Goal: Task Accomplishment & Management: Complete application form

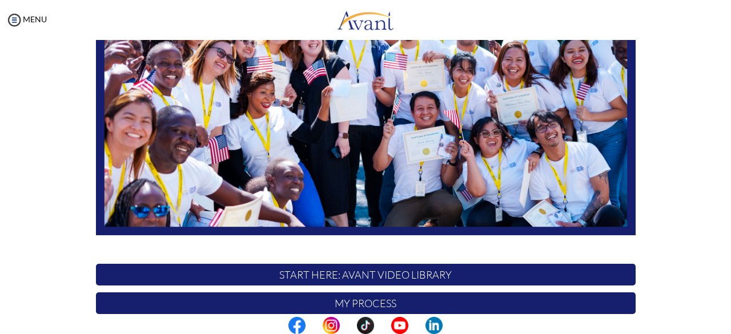
scroll to position [300, 0]
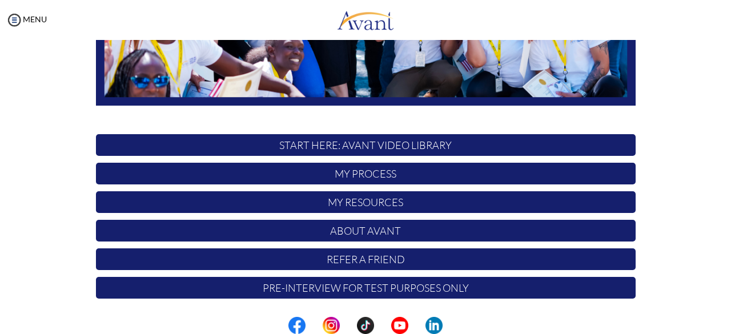
click at [361, 175] on p "My Process" at bounding box center [366, 174] width 540 height 22
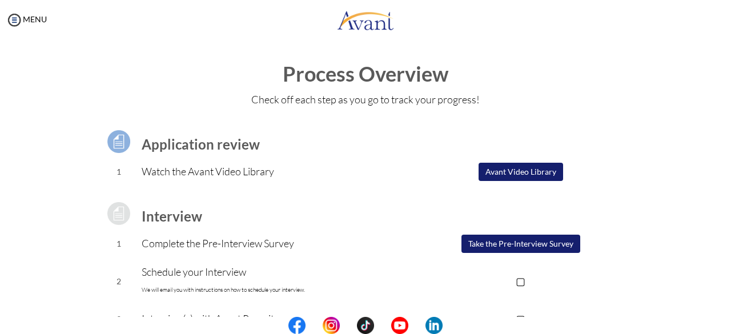
click at [496, 247] on button "Take the Pre-Interview Survey" at bounding box center [521, 244] width 119 height 18
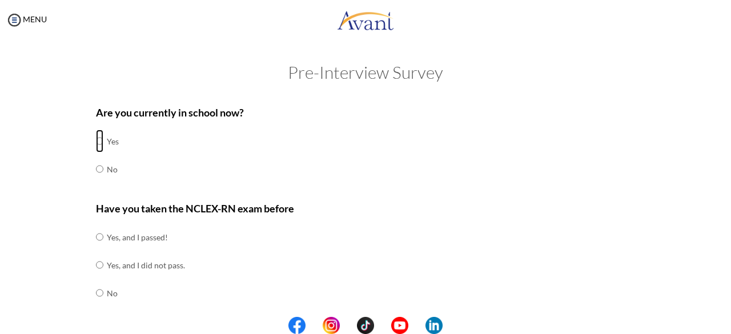
click at [96, 142] on input "radio" at bounding box center [99, 141] width 7 height 23
radio input "true"
click at [96, 295] on input "radio" at bounding box center [99, 293] width 7 height 23
radio input "true"
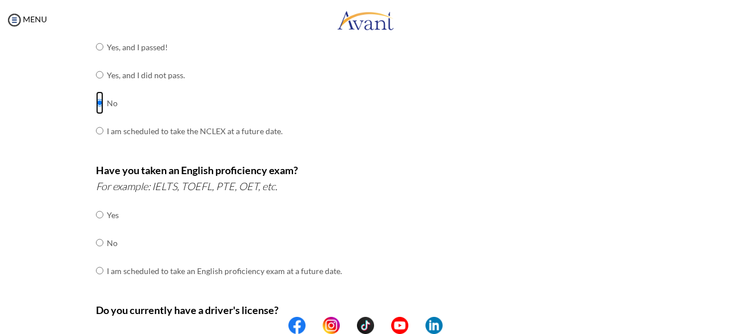
scroll to position [191, 0]
click at [96, 215] on input "radio" at bounding box center [99, 214] width 7 height 23
radio input "true"
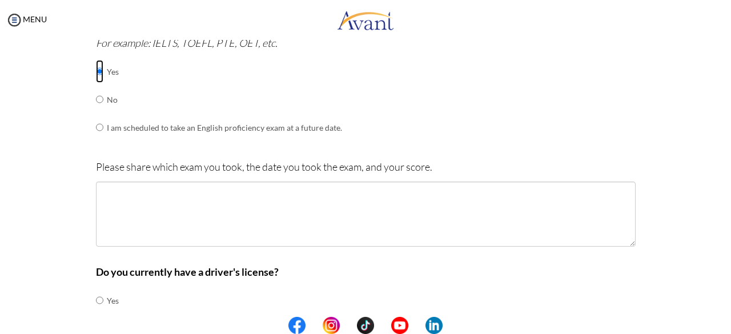
scroll to position [339, 0]
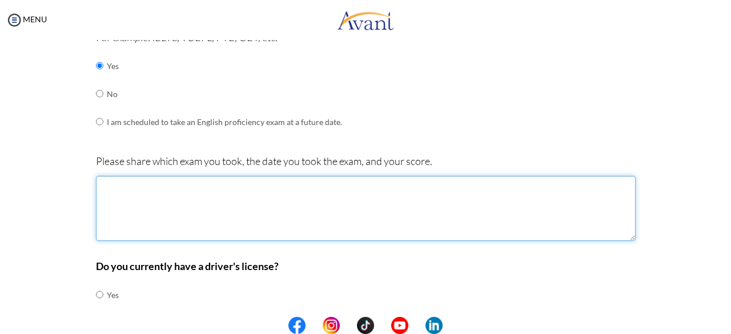
click at [283, 190] on textarea at bounding box center [366, 208] width 540 height 65
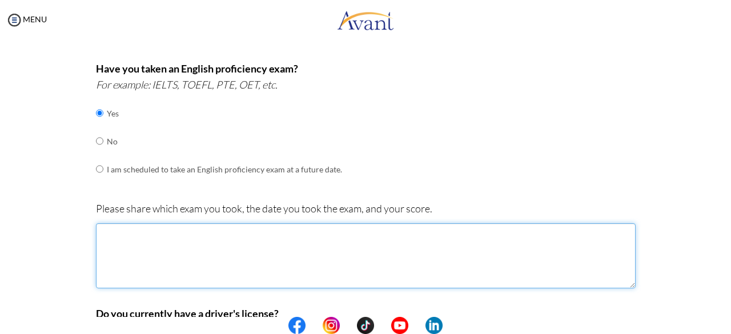
scroll to position [291, 0]
type textarea "IELTS"
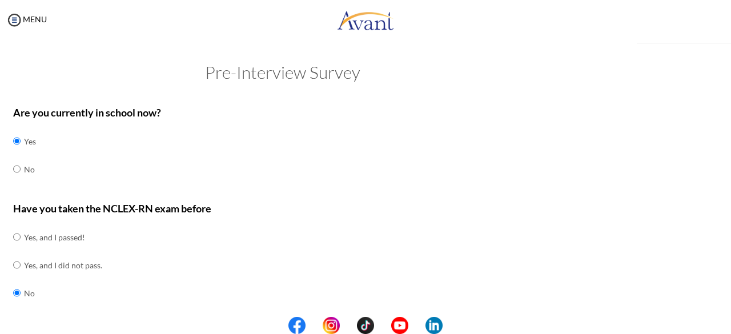
scroll to position [315, 0]
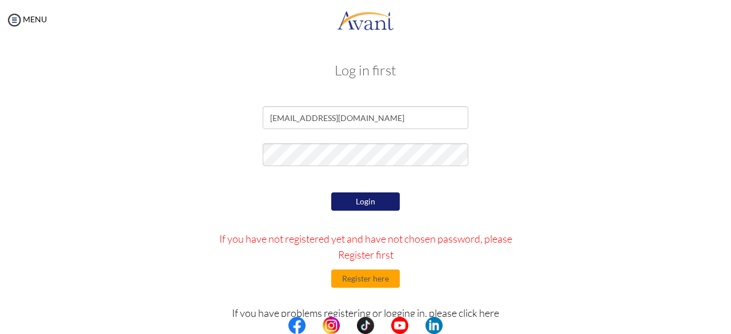
click at [384, 200] on button "Login" at bounding box center [365, 201] width 69 height 18
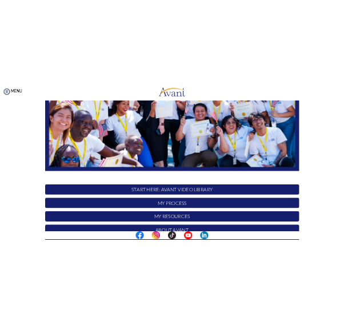
scroll to position [300, 0]
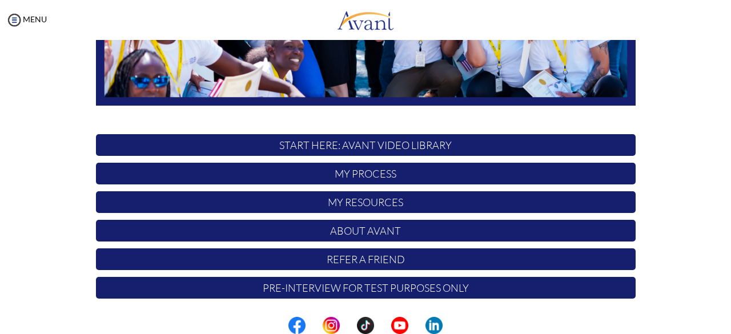
click at [374, 174] on p "My Process" at bounding box center [366, 174] width 540 height 22
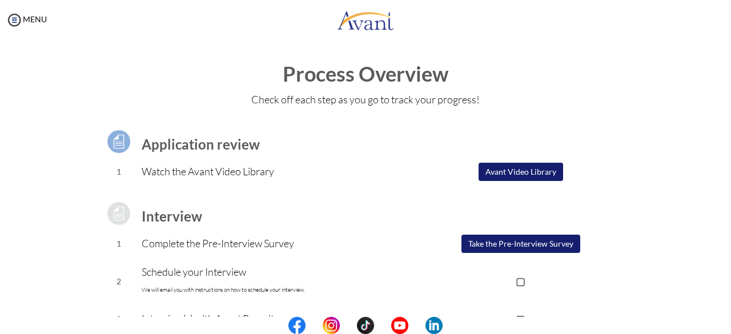
click at [504, 246] on button "Take the Pre-Interview Survey" at bounding box center [521, 244] width 119 height 18
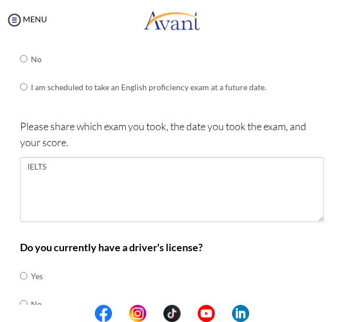
scroll to position [387, 0]
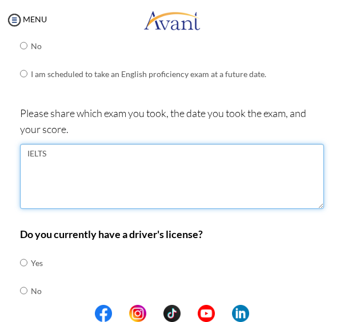
click at [86, 153] on textarea "IELTS" at bounding box center [172, 176] width 304 height 65
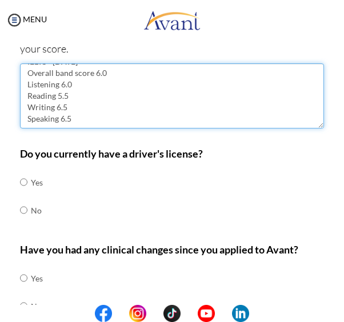
scroll to position [479, 0]
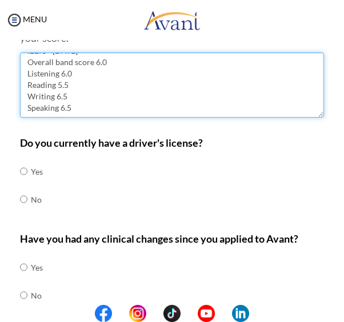
type textarea "IELTS - August 27, 2022 Overall band score 6.0 Listening 6.0 Reading 5.5 Writin…"
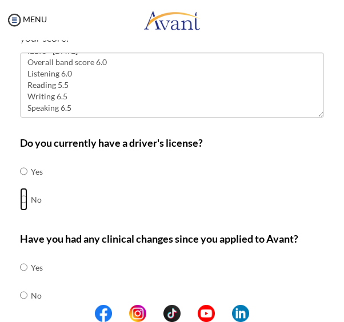
click at [22, 196] on input "radio" at bounding box center [23, 199] width 7 height 23
radio input "true"
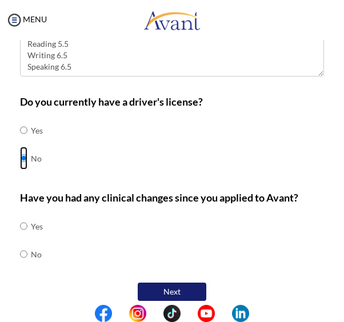
scroll to position [527, 0]
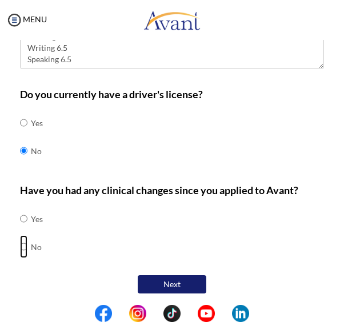
click at [26, 244] on input "radio" at bounding box center [23, 246] width 7 height 23
radio input "true"
click at [167, 279] on button "Next" at bounding box center [172, 284] width 69 height 18
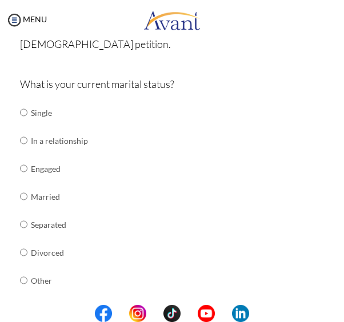
scroll to position [117, 0]
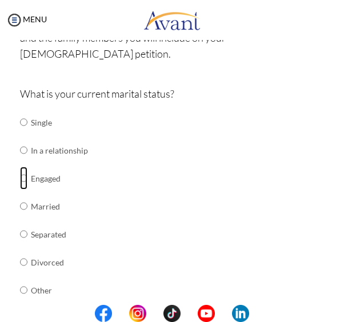
click at [26, 167] on input "radio" at bounding box center [23, 178] width 7 height 23
radio input "true"
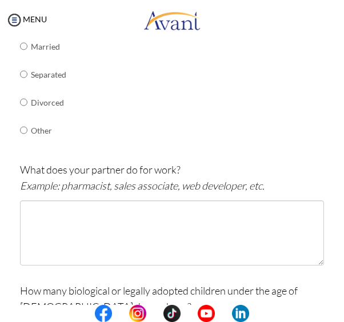
scroll to position [282, 0]
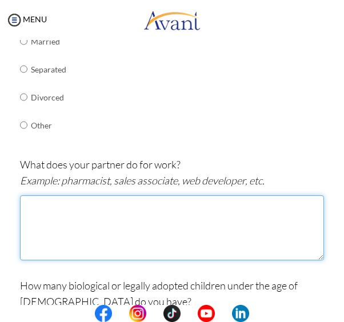
click at [93, 195] on textarea at bounding box center [172, 227] width 304 height 65
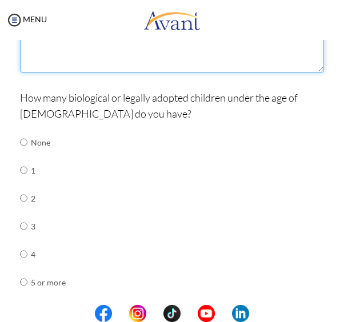
scroll to position [471, 0]
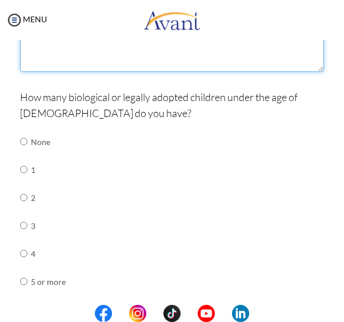
type textarea "Sales Associate"
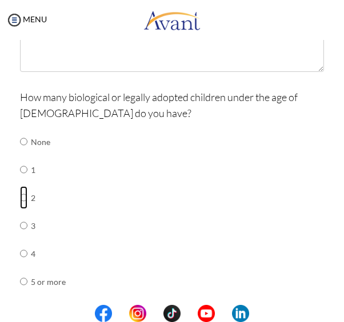
click at [25, 186] on input "radio" at bounding box center [23, 197] width 7 height 23
radio input "true"
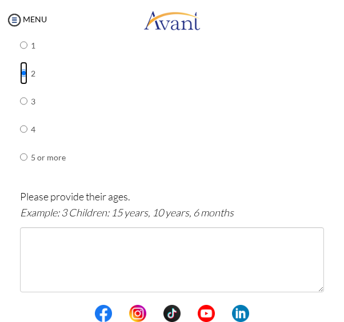
scroll to position [596, 0]
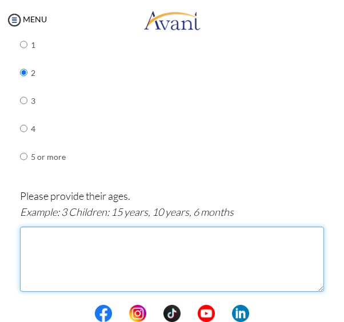
click at [58, 227] on textarea at bounding box center [172, 259] width 304 height 65
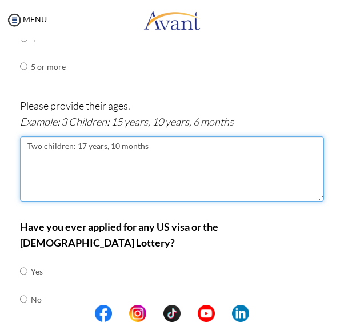
scroll to position [697, 0]
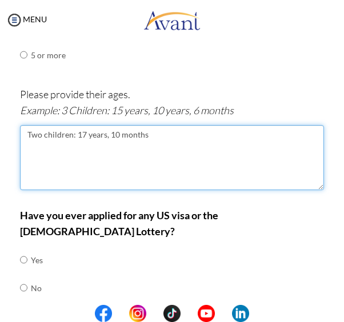
type textarea "Two children: 17 years, 10 months"
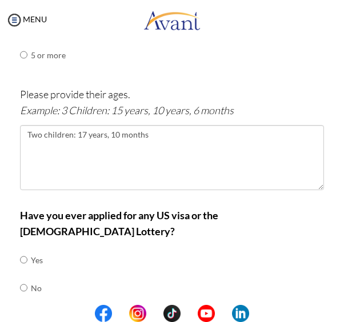
click at [27, 246] on td at bounding box center [28, 260] width 3 height 28
click at [22, 248] on input "radio" at bounding box center [23, 259] width 7 height 23
radio input "true"
click at [208, 316] on button "Next" at bounding box center [209, 325] width 69 height 18
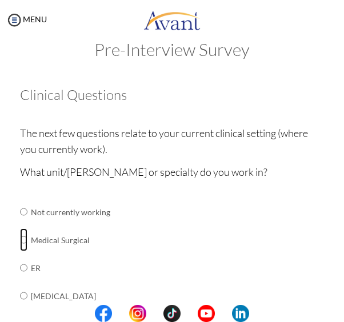
click at [23, 240] on input "radio" at bounding box center [23, 239] width 7 height 23
radio input "true"
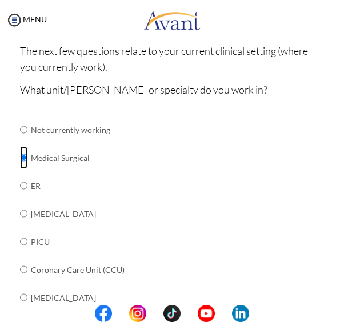
scroll to position [106, 0]
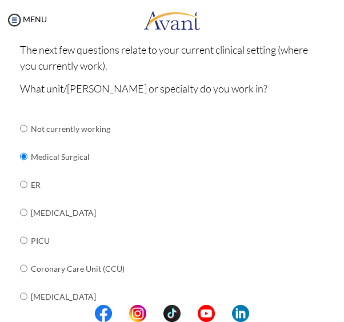
click at [178, 231] on td "PICU" at bounding box center [120, 241] width 179 height 28
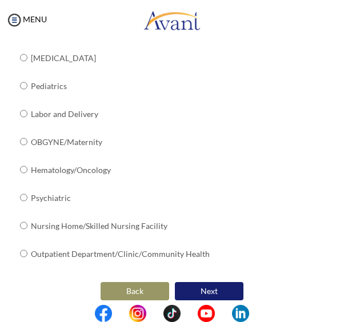
scroll to position [519, 0]
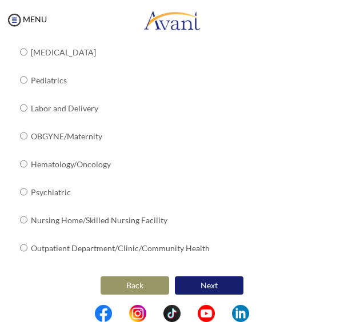
click at [224, 280] on button "Next" at bounding box center [209, 285] width 69 height 18
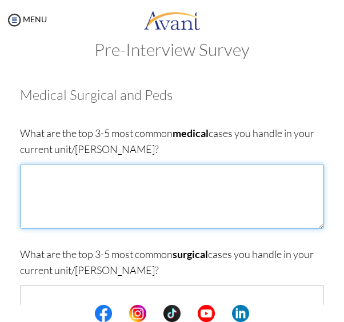
click at [35, 179] on textarea at bounding box center [172, 196] width 304 height 65
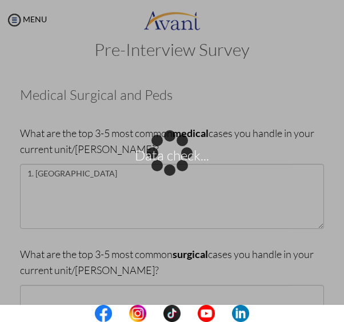
click at [67, 174] on p "Data check..." at bounding box center [172, 160] width 344 height 27
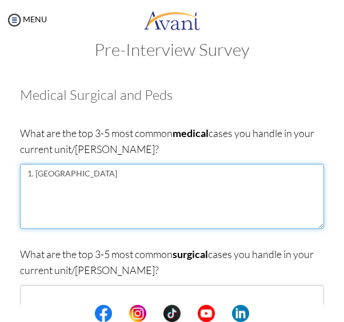
click at [67, 174] on textarea "1. Hypen" at bounding box center [172, 196] width 304 height 65
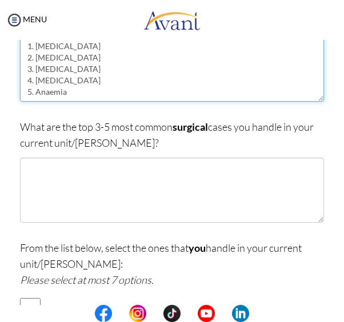
scroll to position [151, 0]
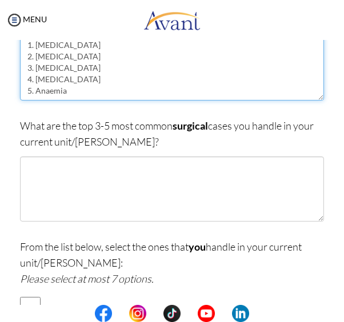
type textarea "1. Hypertension 2. Sickle cell 3. Diabetes 4. Chronic Kidney Disease 5. Anaemia"
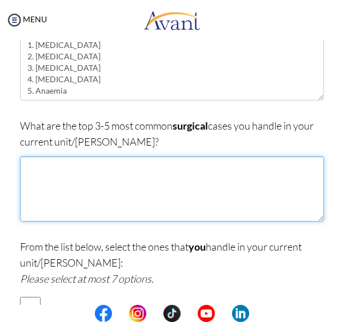
click at [96, 166] on textarea at bounding box center [172, 189] width 304 height 65
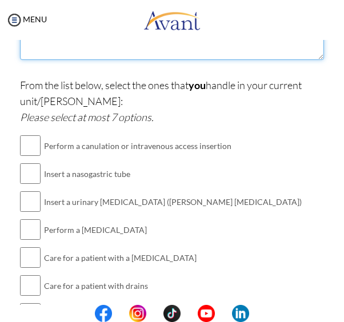
scroll to position [314, 0]
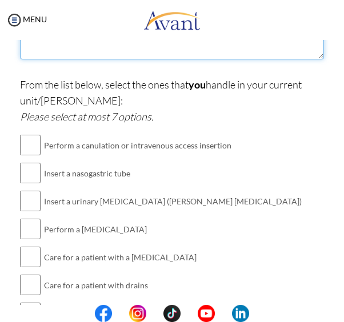
type textarea "1. Cellulitis 2. Breast Cancer 3. Peritonitis"
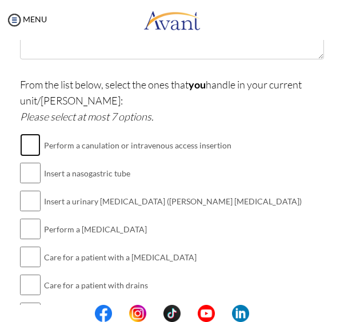
click at [30, 147] on input "checkbox" at bounding box center [30, 145] width 21 height 23
checkbox input "true"
click at [32, 172] on input "checkbox" at bounding box center [30, 173] width 21 height 23
checkbox input "true"
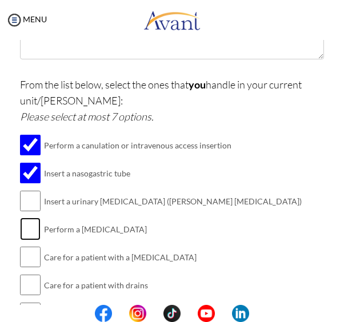
click at [29, 230] on input "checkbox" at bounding box center [30, 229] width 21 height 23
checkbox input "true"
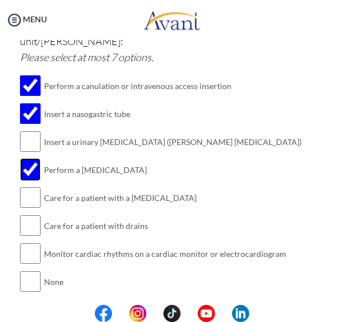
scroll to position [372, 0]
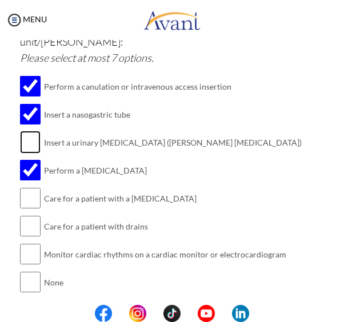
click at [31, 135] on input "checkbox" at bounding box center [30, 142] width 21 height 23
checkbox input "true"
click at [33, 199] on input "checkbox" at bounding box center [30, 198] width 21 height 23
checkbox input "true"
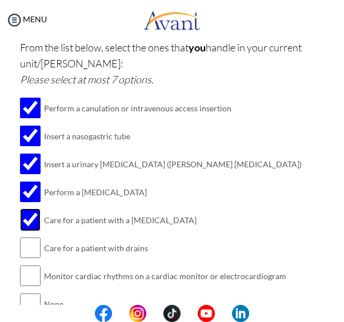
scroll to position [408, 0]
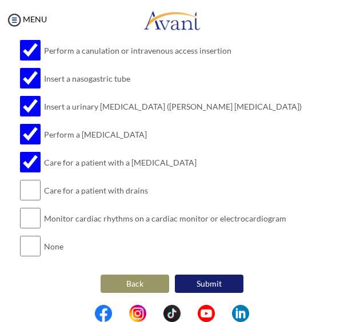
click at [215, 283] on button "Submit" at bounding box center [209, 284] width 69 height 18
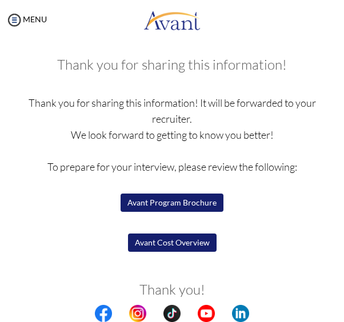
scroll to position [91, 0]
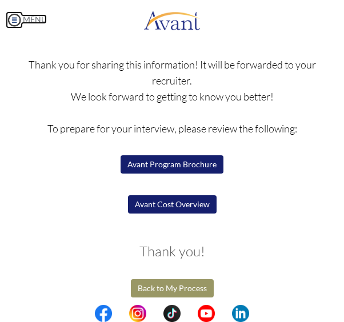
click at [14, 19] on img at bounding box center [14, 19] width 17 height 17
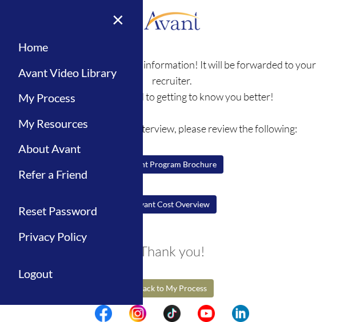
click at [196, 160] on button "Avant Program Brochure" at bounding box center [172, 164] width 103 height 18
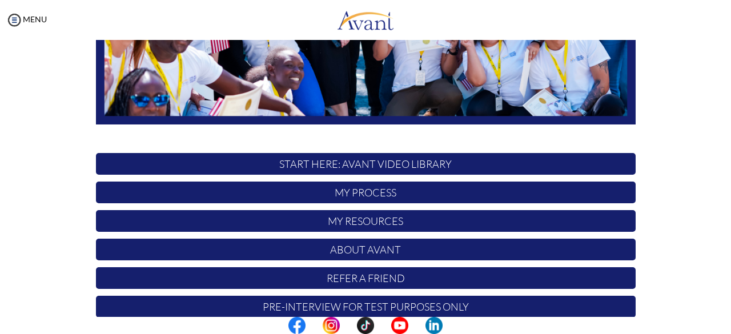
scroll to position [300, 0]
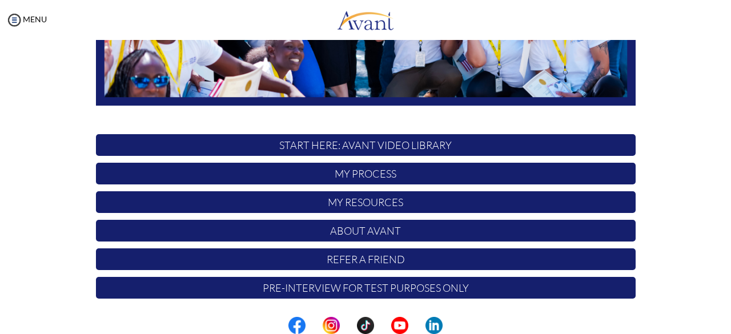
click at [343, 208] on p "My Resources" at bounding box center [366, 202] width 540 height 22
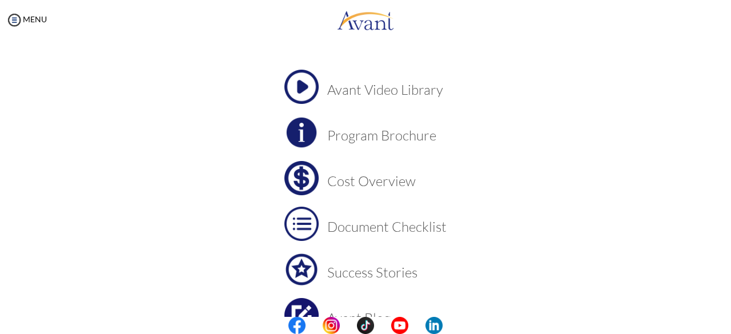
scroll to position [54, 0]
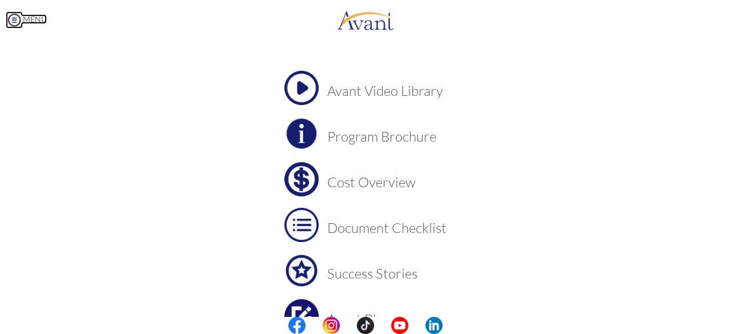
click at [35, 19] on link "MENU" at bounding box center [26, 19] width 41 height 10
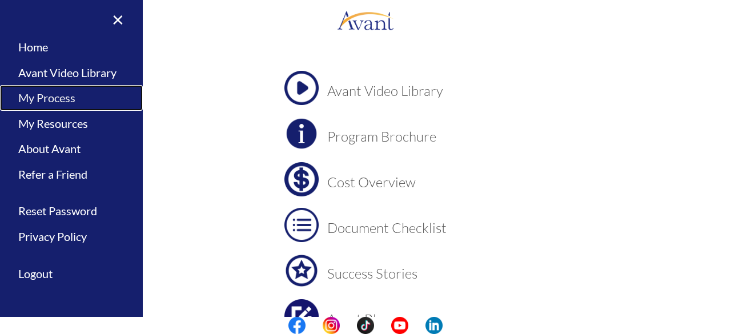
click at [53, 102] on link "My Process" at bounding box center [71, 98] width 143 height 26
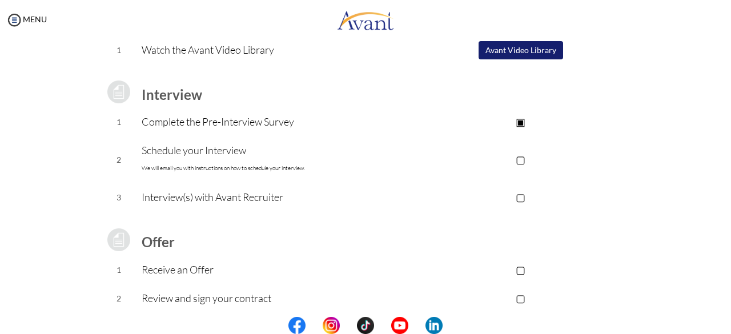
scroll to position [122, 0]
click at [39, 22] on link "MENU" at bounding box center [26, 19] width 41 height 10
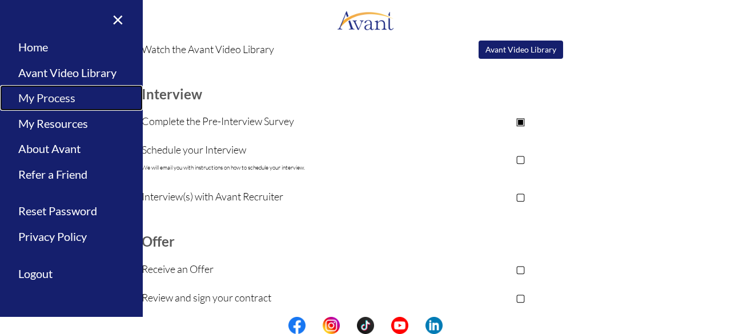
click at [55, 99] on link "My Process" at bounding box center [71, 98] width 143 height 26
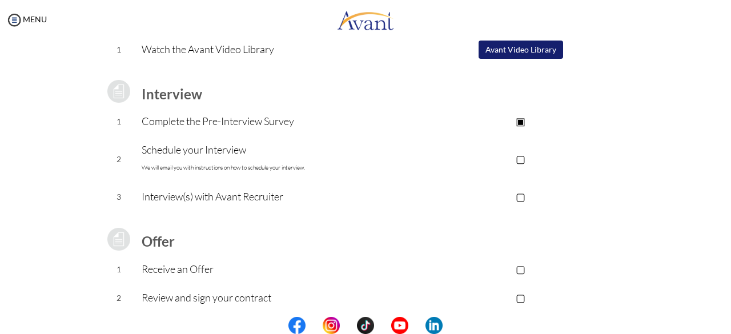
click at [30, 25] on div "MENU" at bounding box center [23, 167] width 47 height 334
click at [23, 19] on link "MENU" at bounding box center [26, 19] width 41 height 10
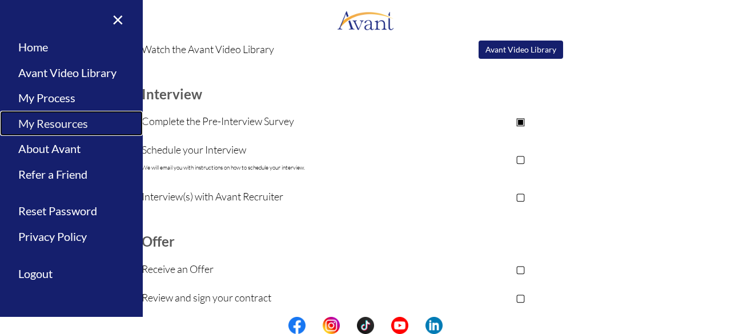
click at [50, 121] on link "My Resources" at bounding box center [71, 124] width 143 height 26
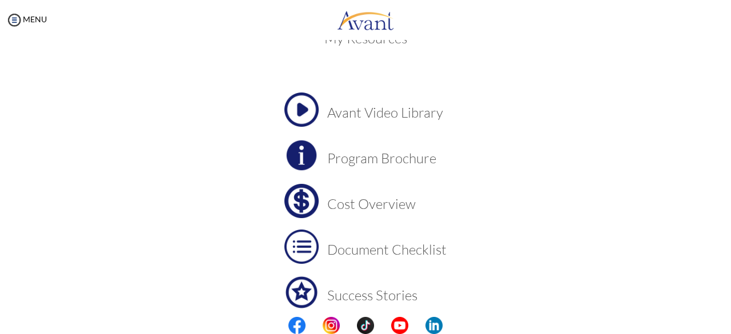
scroll to position [0, 0]
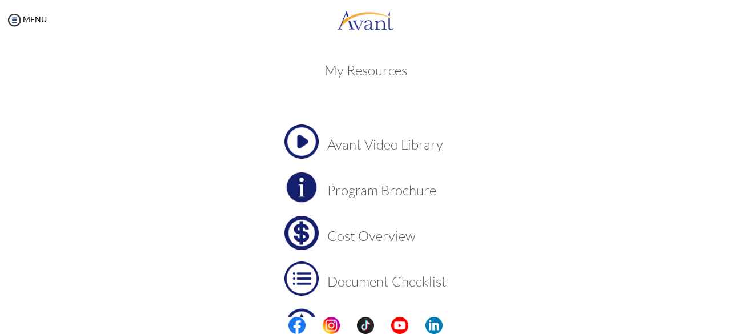
click at [343, 238] on h3 "Cost Overview" at bounding box center [386, 235] width 119 height 15
click at [343, 234] on h3 "Cost Overview" at bounding box center [386, 235] width 119 height 15
click at [40, 17] on link "MENU" at bounding box center [26, 19] width 41 height 10
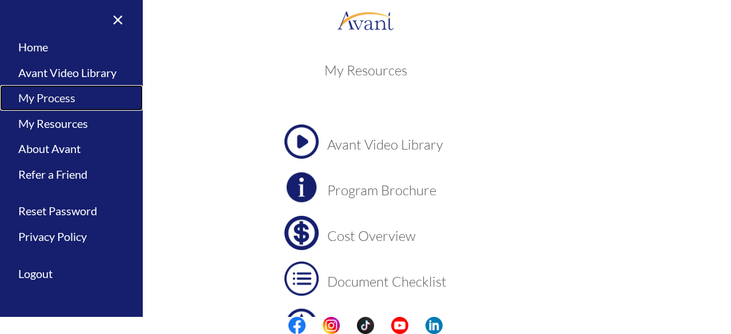
click at [66, 98] on link "My Process" at bounding box center [71, 98] width 143 height 26
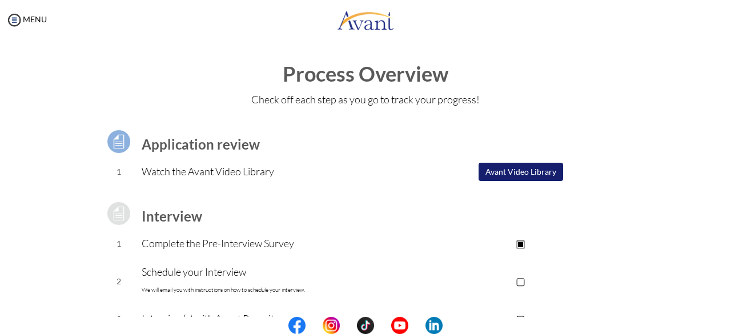
click at [240, 244] on p "Complete the Pre-Interview Survey" at bounding box center [274, 243] width 264 height 16
drag, startPoint x: 380, startPoint y: 188, endPoint x: 347, endPoint y: 178, distance: 34.7
click at [343, 178] on p "Watch the Avant Video Library" at bounding box center [274, 171] width 264 height 16
click at [40, 23] on link "MENU" at bounding box center [26, 19] width 41 height 10
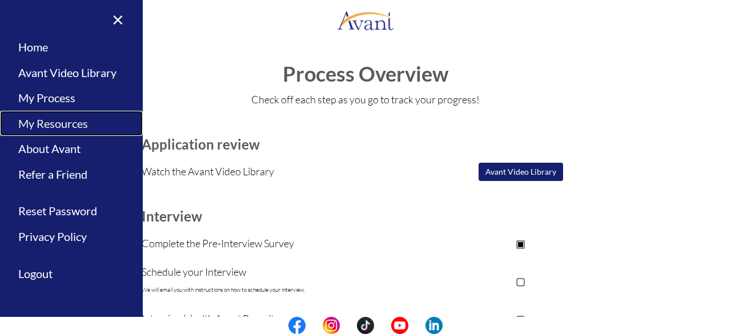
click at [61, 128] on link "My Resources" at bounding box center [71, 124] width 143 height 26
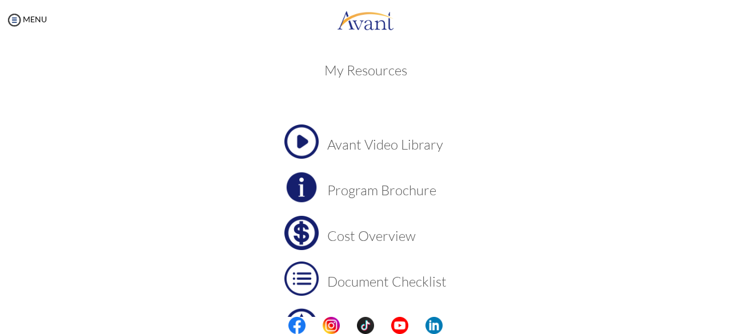
click at [343, 238] on h3 "Cost Overview" at bounding box center [386, 235] width 119 height 15
click at [343, 280] on h3 "Document Checklist" at bounding box center [386, 281] width 119 height 15
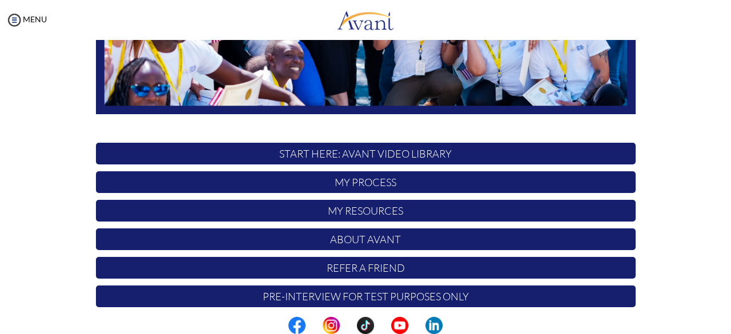
scroll to position [300, 0]
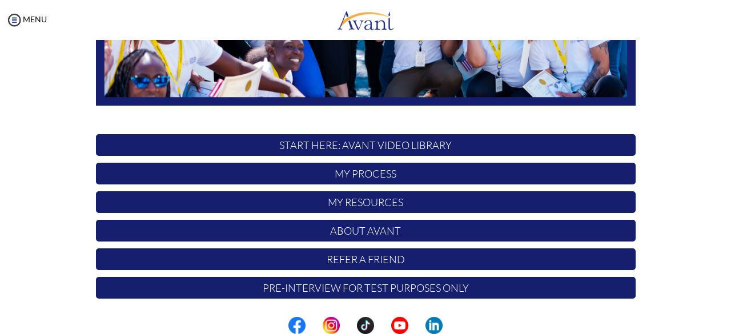
click at [357, 204] on p "My Resources" at bounding box center [366, 202] width 540 height 22
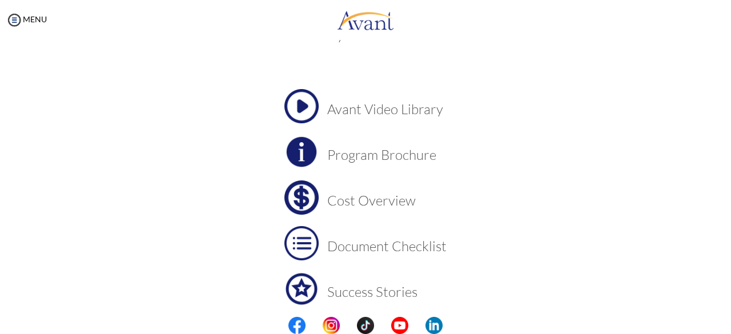
scroll to position [63, 0]
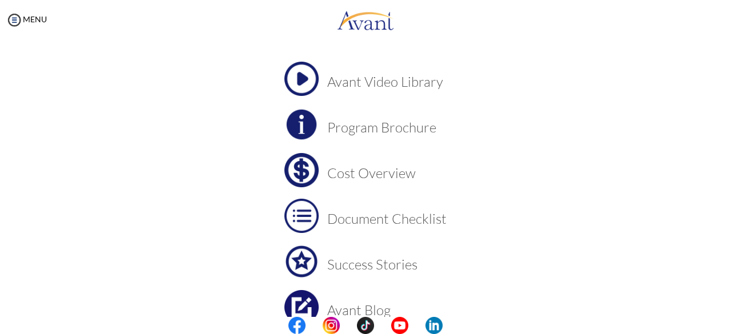
click at [377, 172] on h3 "Cost Overview" at bounding box center [386, 173] width 119 height 15
click at [14, 14] on img at bounding box center [14, 19] width 17 height 17
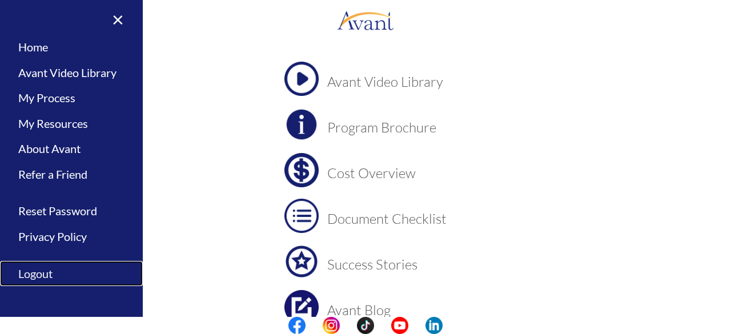
click at [54, 270] on link "Logout" at bounding box center [71, 274] width 143 height 26
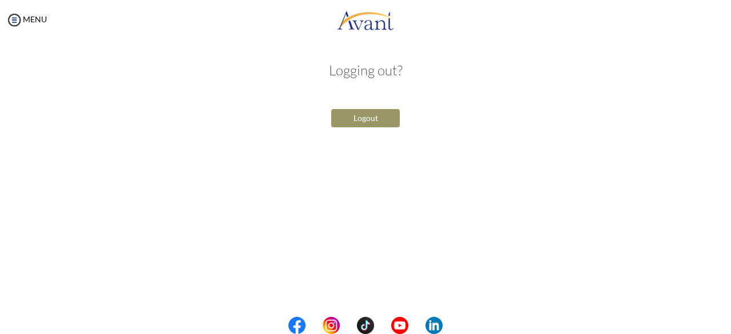
click at [362, 118] on button "Logout" at bounding box center [365, 118] width 69 height 18
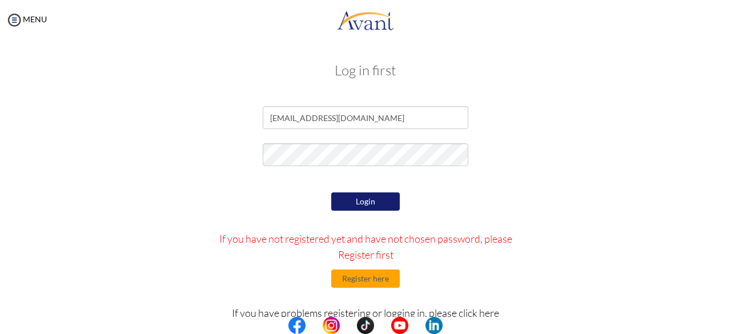
click at [379, 200] on button "Login" at bounding box center [365, 201] width 69 height 18
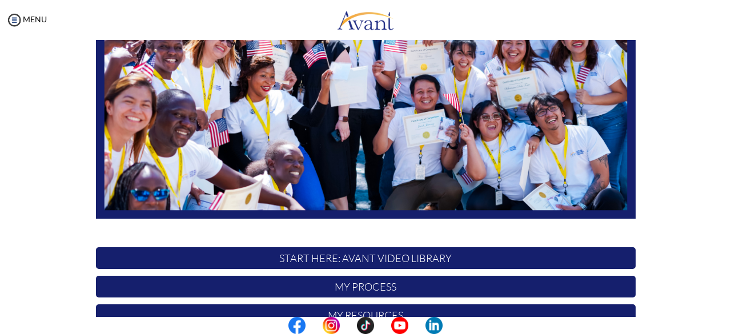
scroll to position [300, 0]
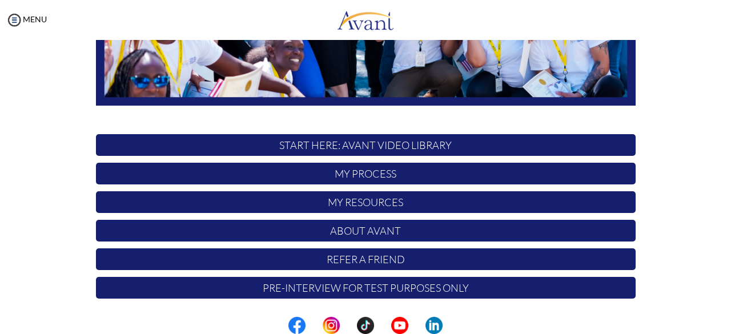
click at [373, 179] on p "My Process" at bounding box center [366, 174] width 540 height 22
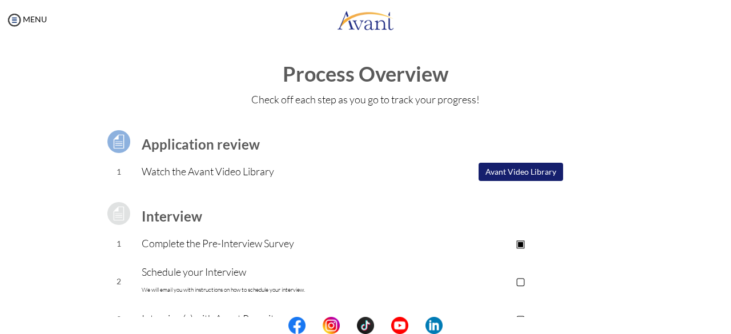
click at [520, 242] on p "▣" at bounding box center [520, 243] width 229 height 16
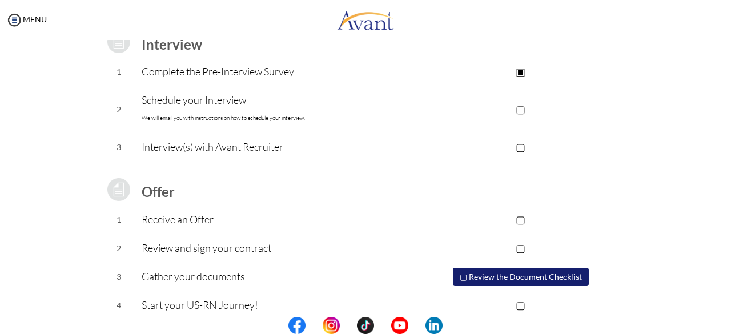
scroll to position [185, 0]
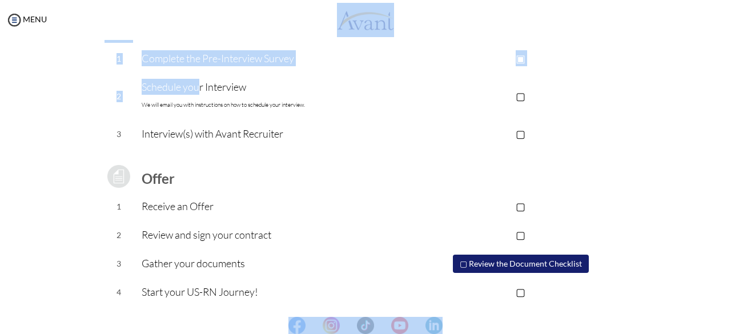
drag, startPoint x: 192, startPoint y: 87, endPoint x: 42, endPoint y: 35, distance: 158.4
click at [42, 35] on body "Maintenance break. Please come back in 2 hours. MENU My Status What is the next…" at bounding box center [365, 167] width 731 height 334
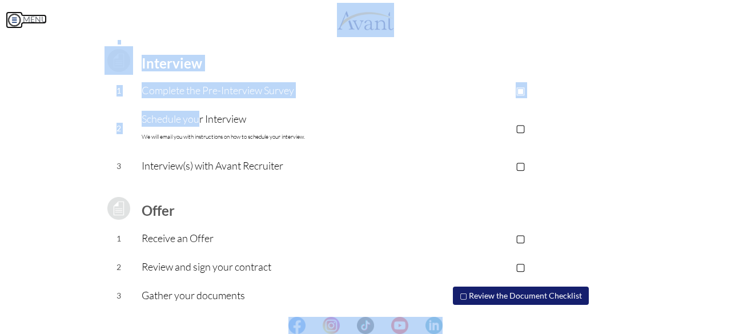
click at [30, 21] on link "MENU" at bounding box center [26, 19] width 41 height 10
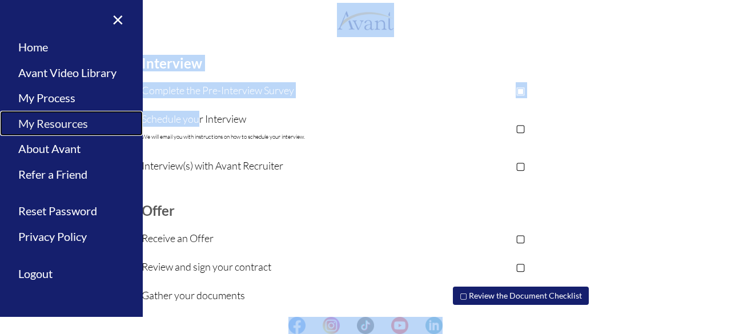
click at [58, 126] on link "My Resources" at bounding box center [71, 124] width 143 height 26
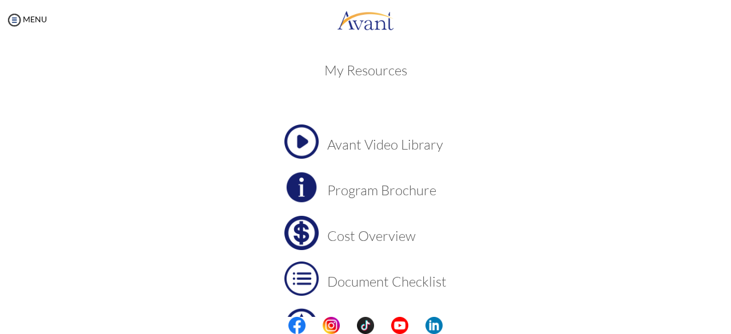
click at [386, 191] on h3 "Program Brochure" at bounding box center [386, 190] width 119 height 15
drag, startPoint x: 34, startPoint y: 26, endPoint x: 41, endPoint y: 13, distance: 15.6
click at [41, 13] on div "MENU" at bounding box center [23, 167] width 47 height 334
click at [27, 20] on link "MENU" at bounding box center [26, 19] width 41 height 10
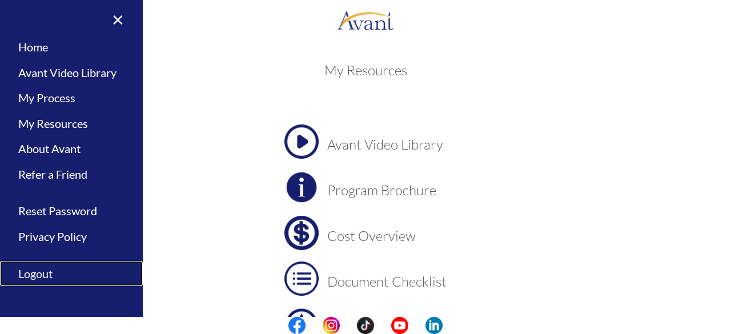
click at [43, 274] on link "Logout" at bounding box center [71, 274] width 143 height 26
